Goal: Information Seeking & Learning: Learn about a topic

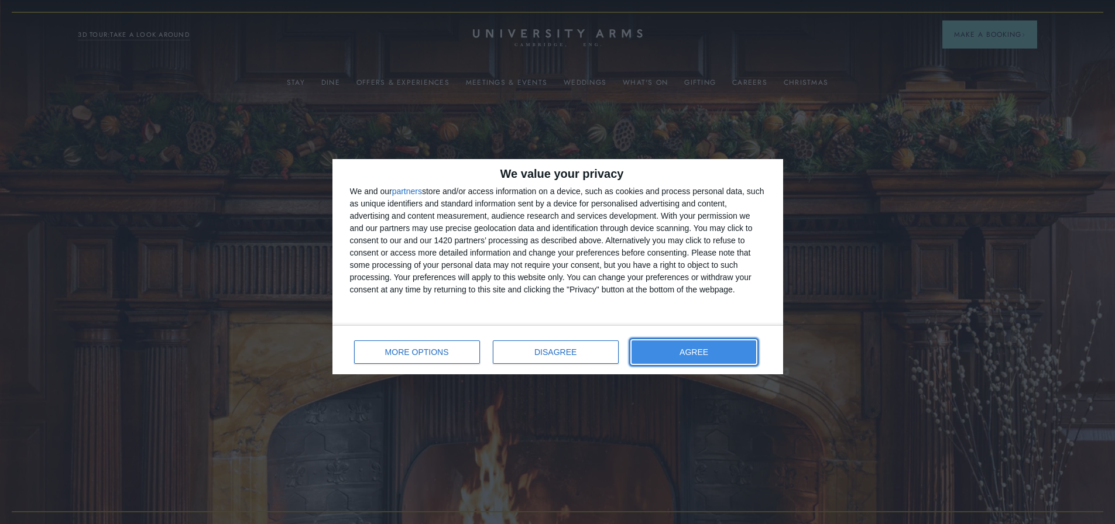
click at [661, 355] on button "AGREE" at bounding box center [694, 352] width 125 height 23
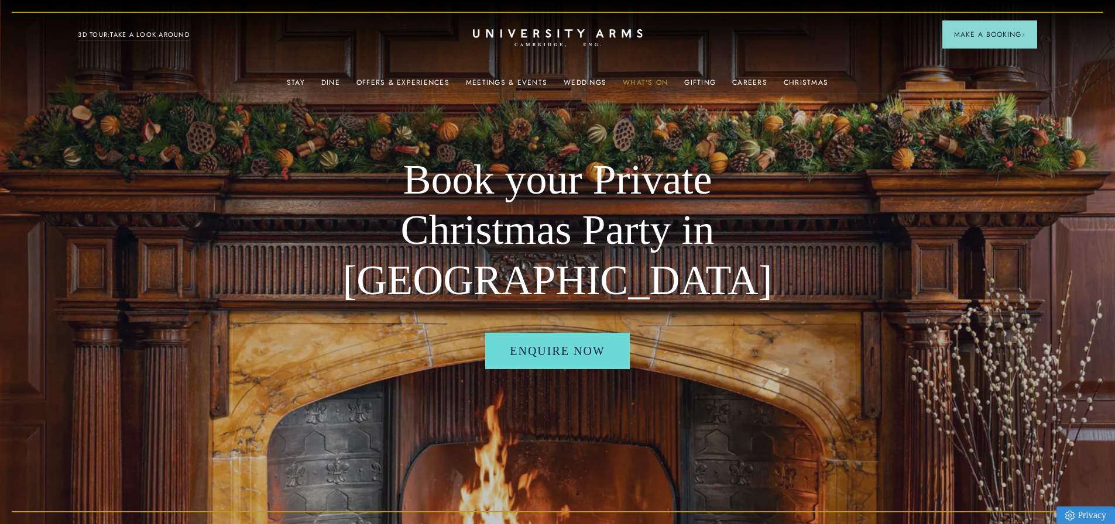
click at [632, 83] on link "What's On" at bounding box center [645, 85] width 45 height 15
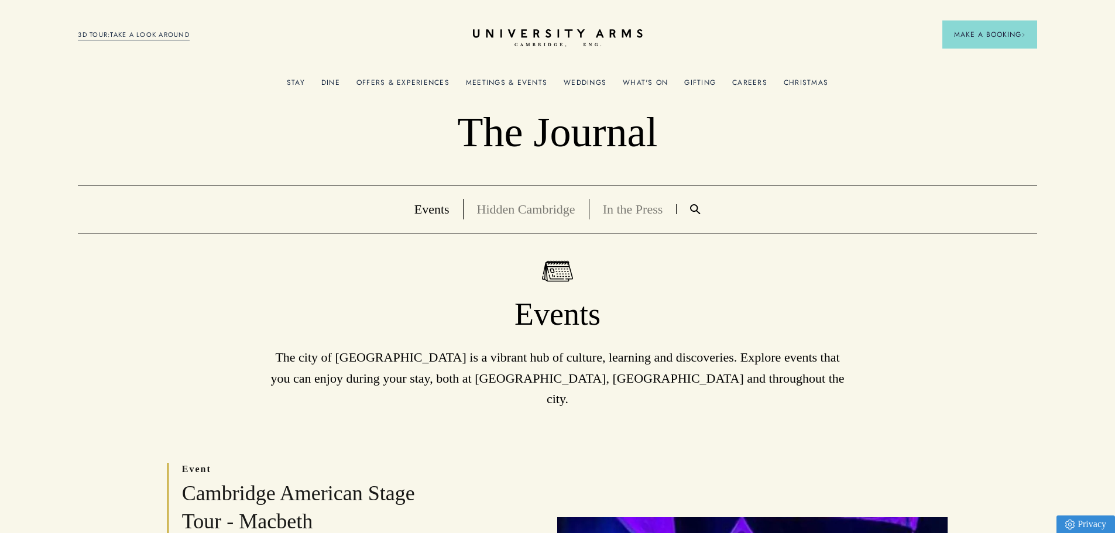
click at [814, 84] on link "Christmas" at bounding box center [806, 85] width 44 height 15
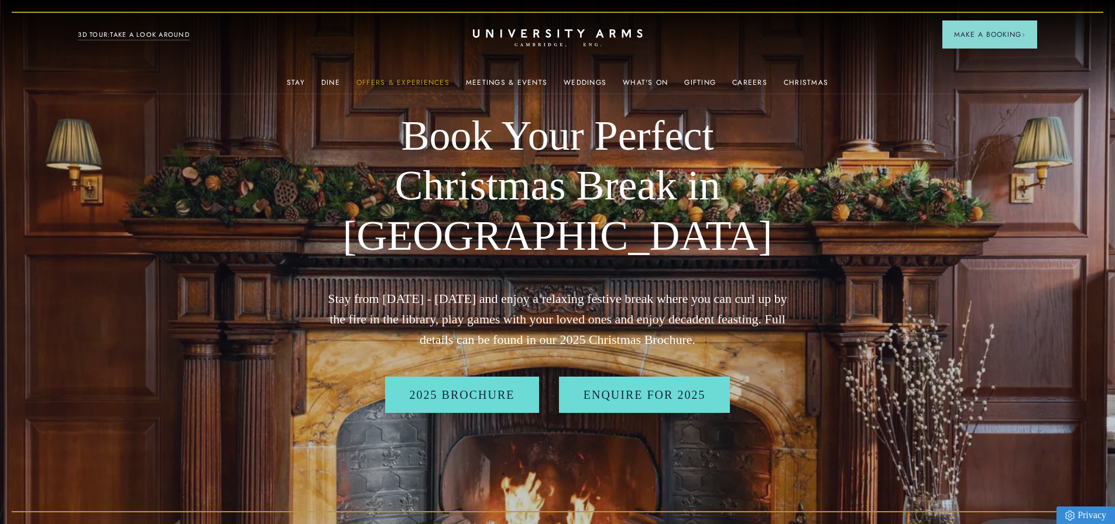
click at [404, 81] on link "Offers & Experiences" at bounding box center [402, 85] width 93 height 15
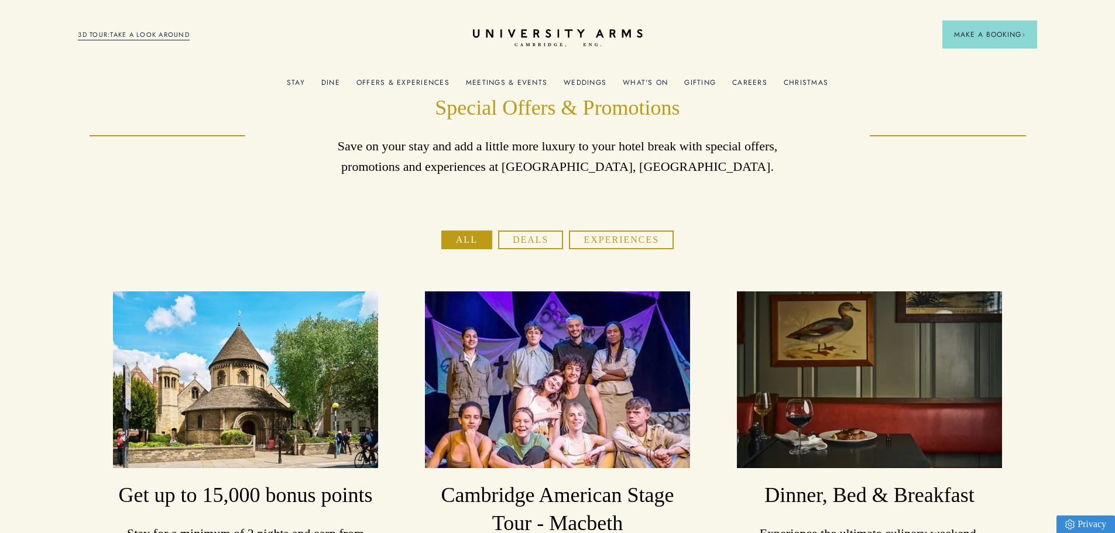
click at [809, 81] on link "Christmas" at bounding box center [806, 85] width 44 height 15
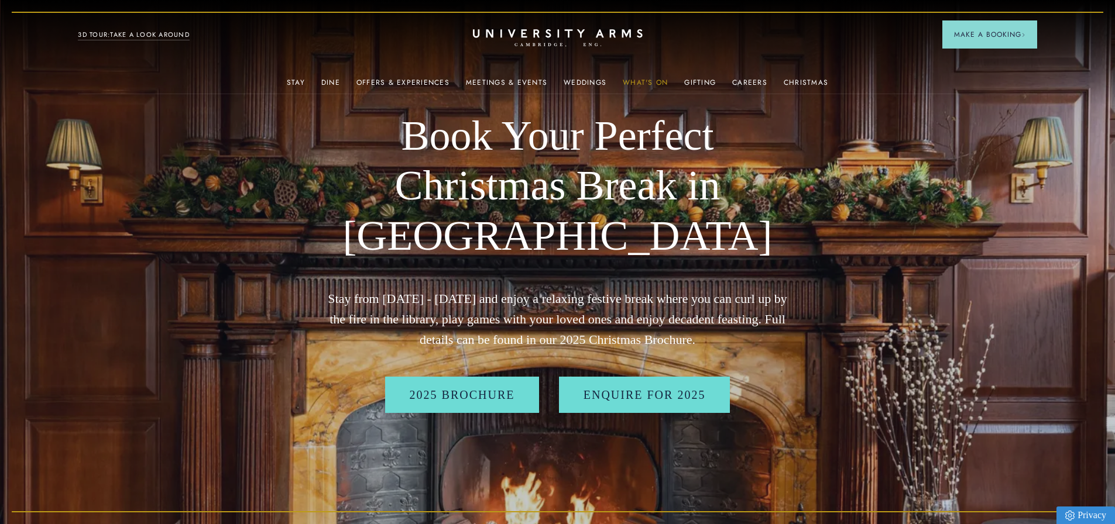
click at [654, 79] on link "What's On" at bounding box center [645, 85] width 45 height 15
